Goal: Information Seeking & Learning: Learn about a topic

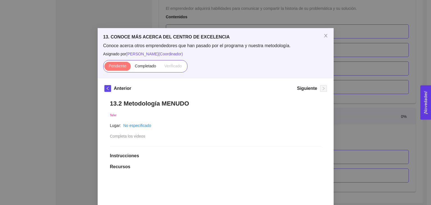
scroll to position [140, 0]
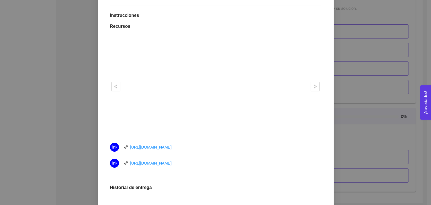
click at [71, 79] on div "13. CONOCE MÁS ACERCA DEL CENTRO DE EXCELENCIA Conoce acerca otros emprendedore…" at bounding box center [215, 102] width 431 height 205
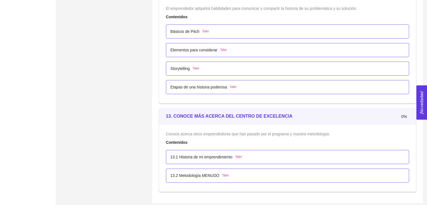
click at [213, 86] on p "Etapas de una historia poderosa" at bounding box center [198, 87] width 57 height 6
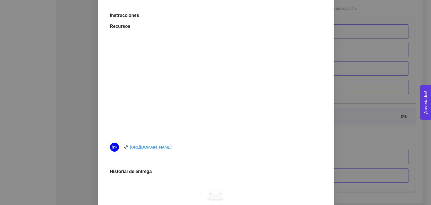
click at [202, 145] on div "link [URL][DOMAIN_NAME]" at bounding box center [173, 147] width 126 height 9
click at [288, 204] on div "No hay datos" at bounding box center [215, 206] width 202 height 6
click at [288, 204] on div "Etapas de una historia poderosa Taller Lugar: No especificado Completa el video…" at bounding box center [215, 110] width 223 height 313
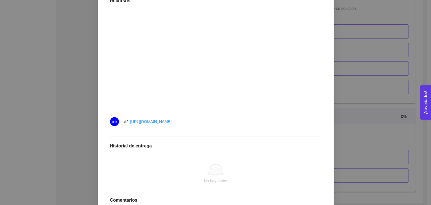
click at [210, 135] on div "Etapas de una historia poderosa Taller Lugar: No especificado Completa el video…" at bounding box center [215, 84] width 223 height 313
click at [357, 92] on div "11. PITCH & STORYTELLING El emprendedor adquirirá habilidades para comunicar y …" at bounding box center [215, 102] width 431 height 205
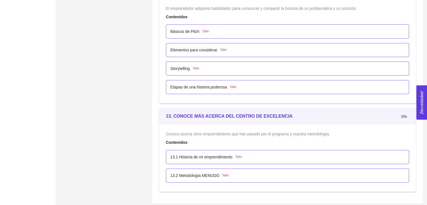
click at [195, 158] on div "13.1 Historia de mi emprendimiento Taller" at bounding box center [287, 157] width 243 height 14
click at [195, 156] on p "13.1 Historia de mi emprendimiento" at bounding box center [201, 157] width 62 height 6
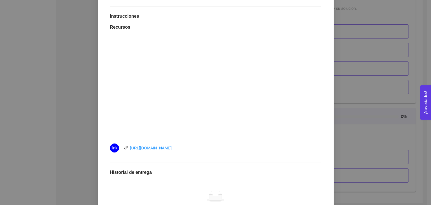
scroll to position [140, 0]
click at [396, 128] on div "13. CONOCE MÁS ACERCA DEL CENTRO DE EXCELENCIA Conoce acerca otros emprendedore…" at bounding box center [215, 102] width 431 height 205
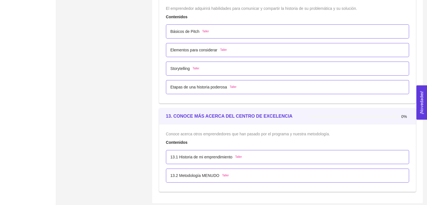
click at [206, 175] on p "13.2 Metodología MENUDO" at bounding box center [194, 175] width 49 height 6
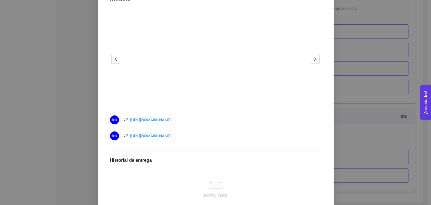
scroll to position [168, 0]
